Goal: Transaction & Acquisition: Purchase product/service

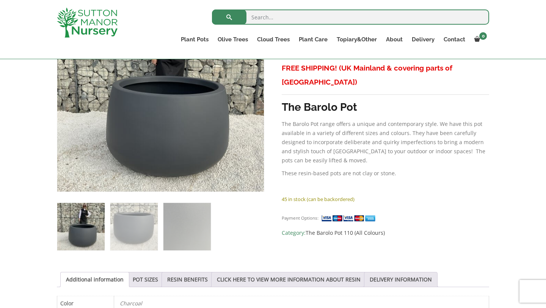
scroll to position [199, 0]
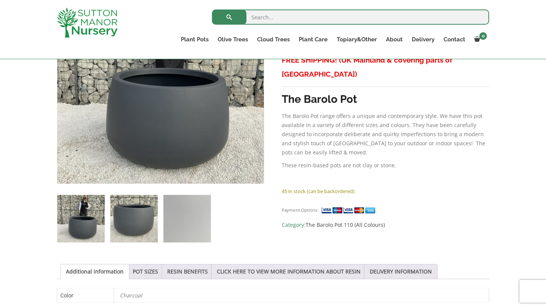
click at [133, 221] on img at bounding box center [133, 218] width 47 height 47
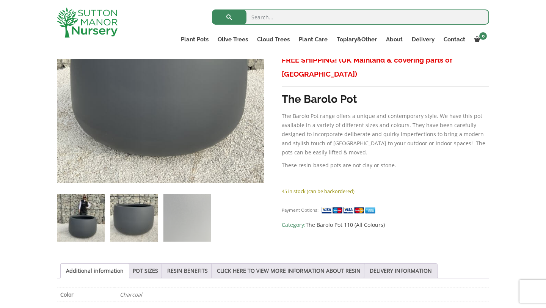
click at [59, 216] on img at bounding box center [80, 217] width 47 height 47
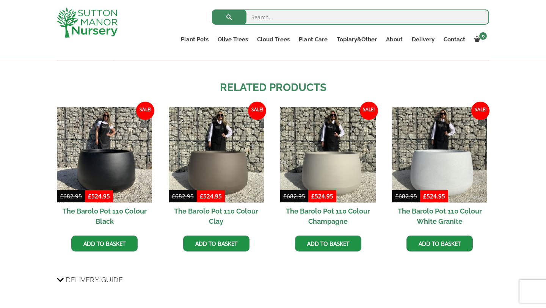
scroll to position [444, 0]
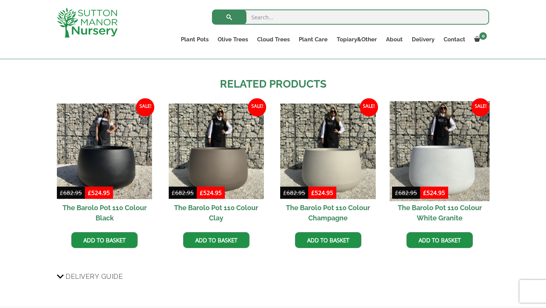
click at [458, 138] on img at bounding box center [440, 151] width 100 height 100
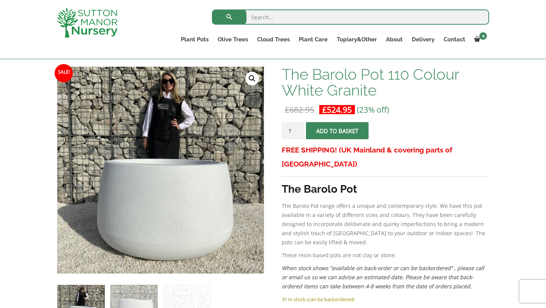
scroll to position [112, 0]
